Goal: Find specific page/section: Find specific page/section

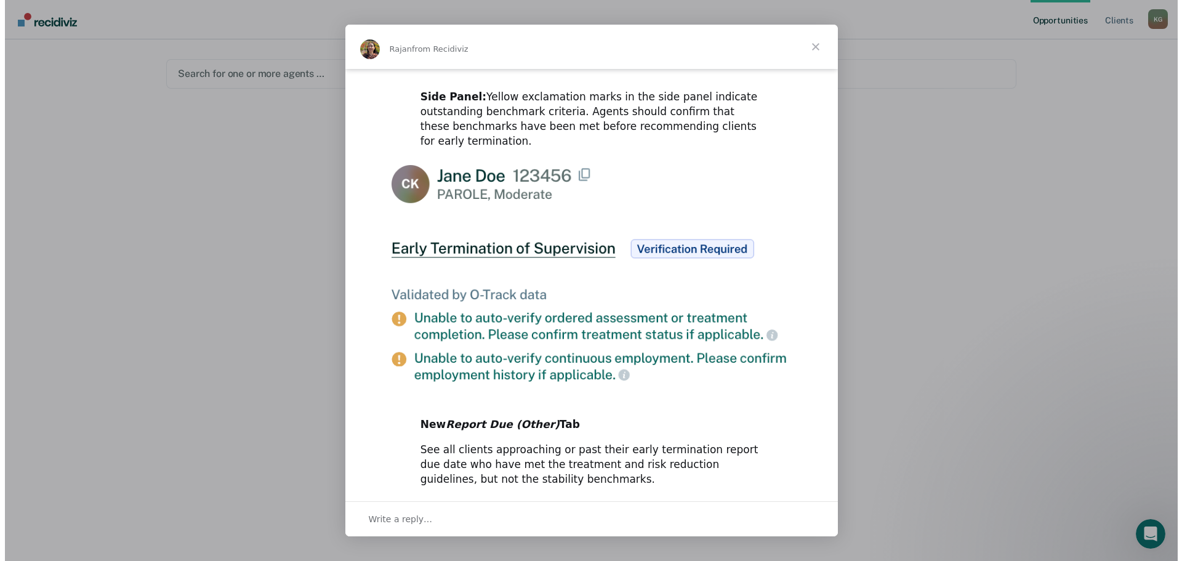
scroll to position [566, 0]
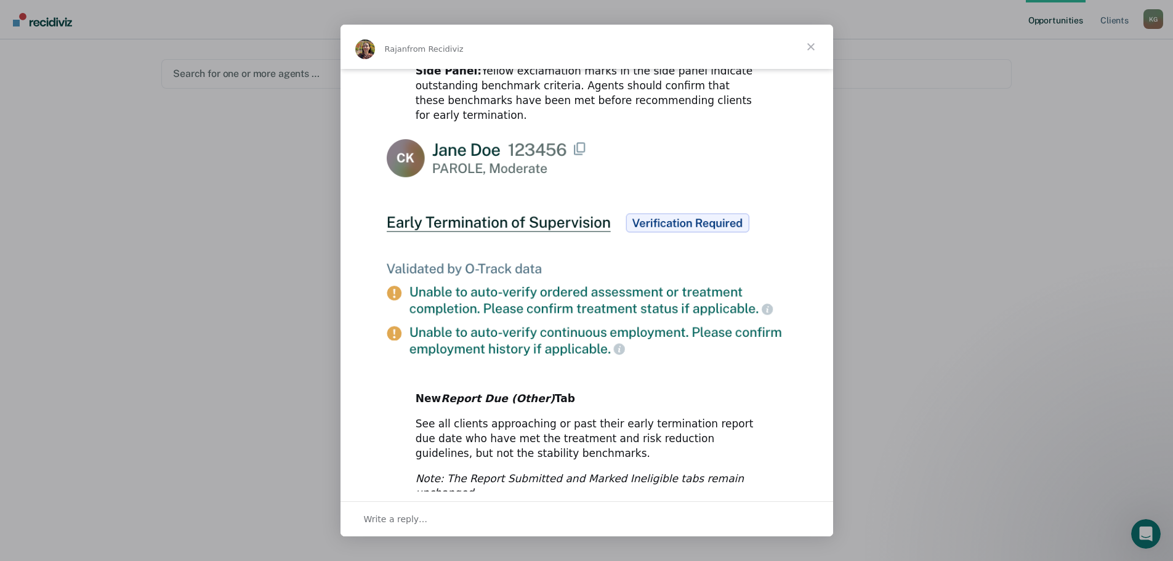
click at [813, 47] on span "Close" at bounding box center [810, 47] width 44 height 44
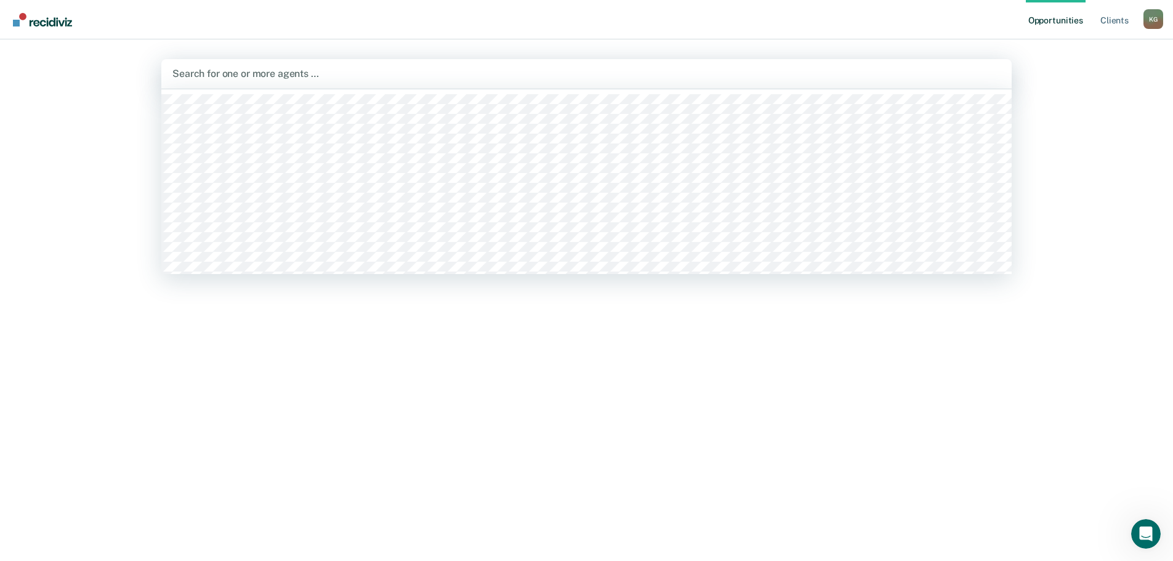
click at [223, 79] on div at bounding box center [586, 73] width 828 height 14
type input "gar"
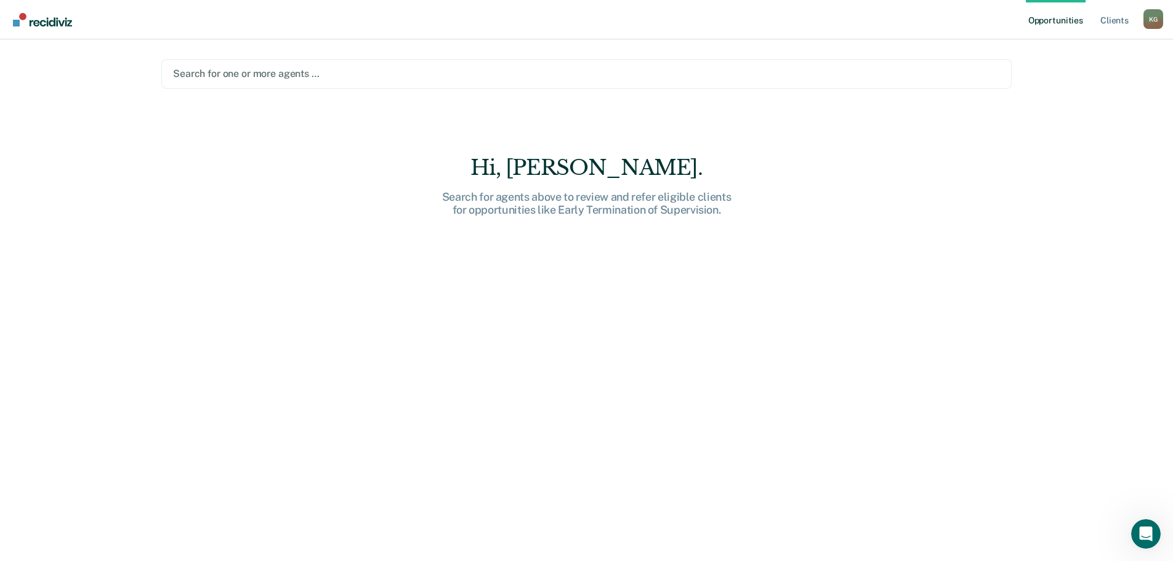
click at [223, 72] on div at bounding box center [586, 73] width 827 height 14
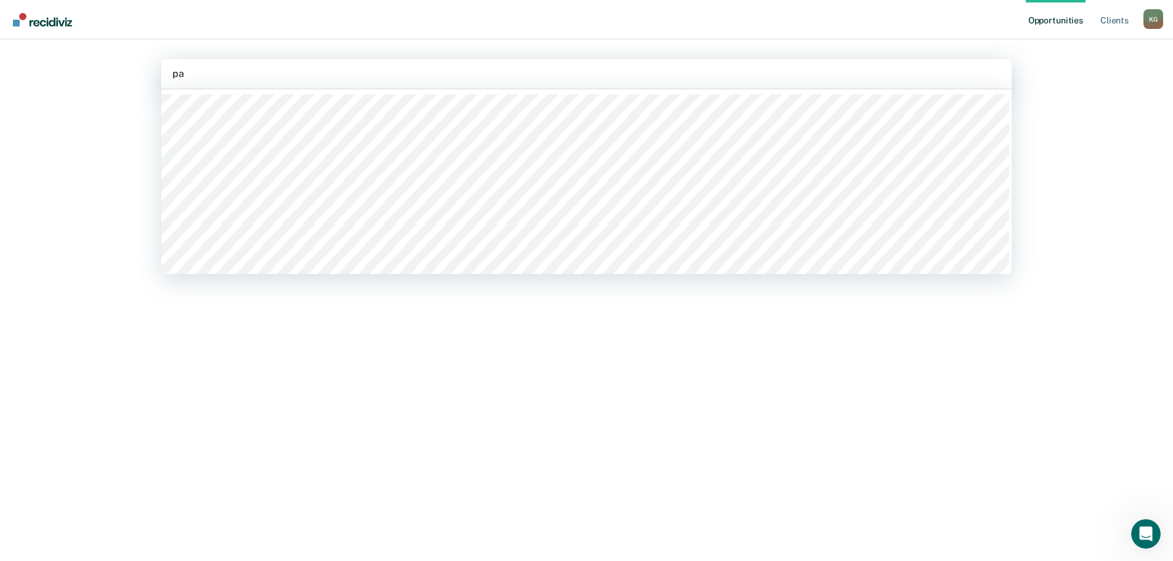
type input "pax"
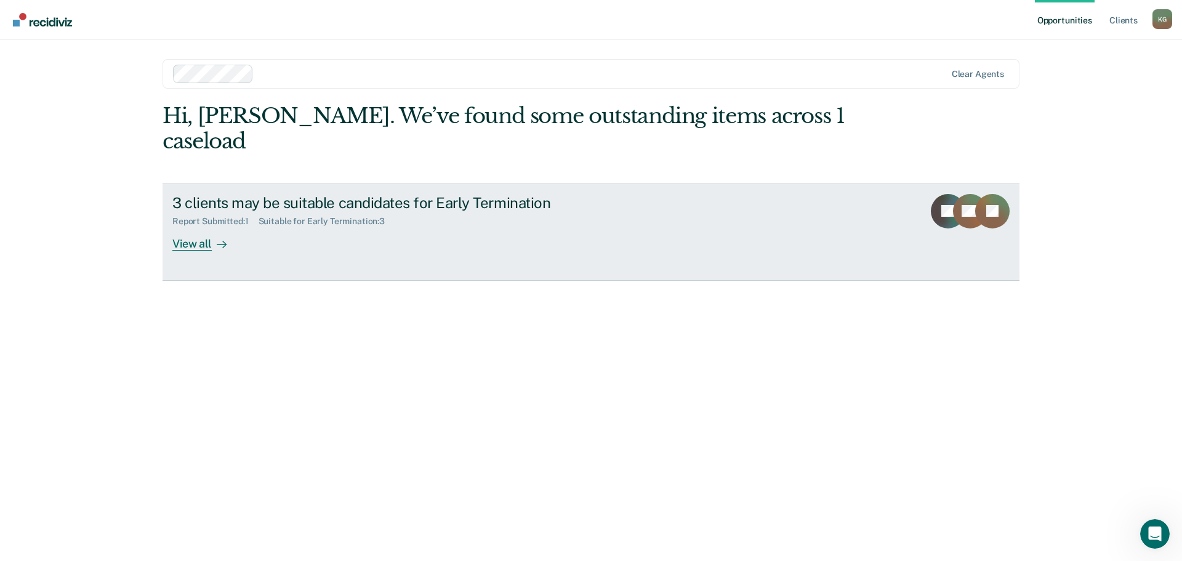
click at [196, 227] on div "View all" at bounding box center [206, 239] width 69 height 24
